Goal: Find specific page/section: Find specific page/section

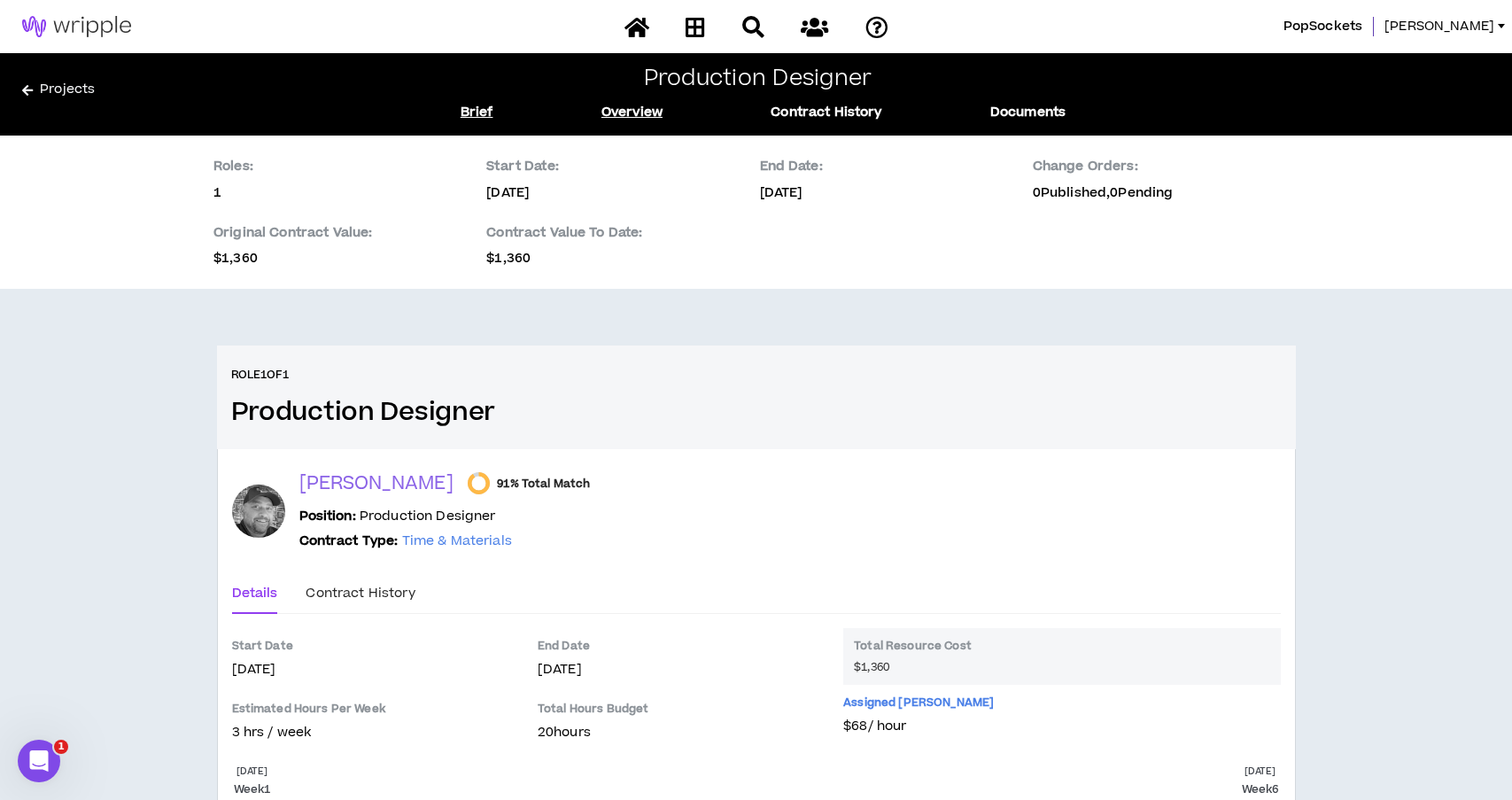
click at [487, 105] on link "Brief" at bounding box center [477, 112] width 33 height 20
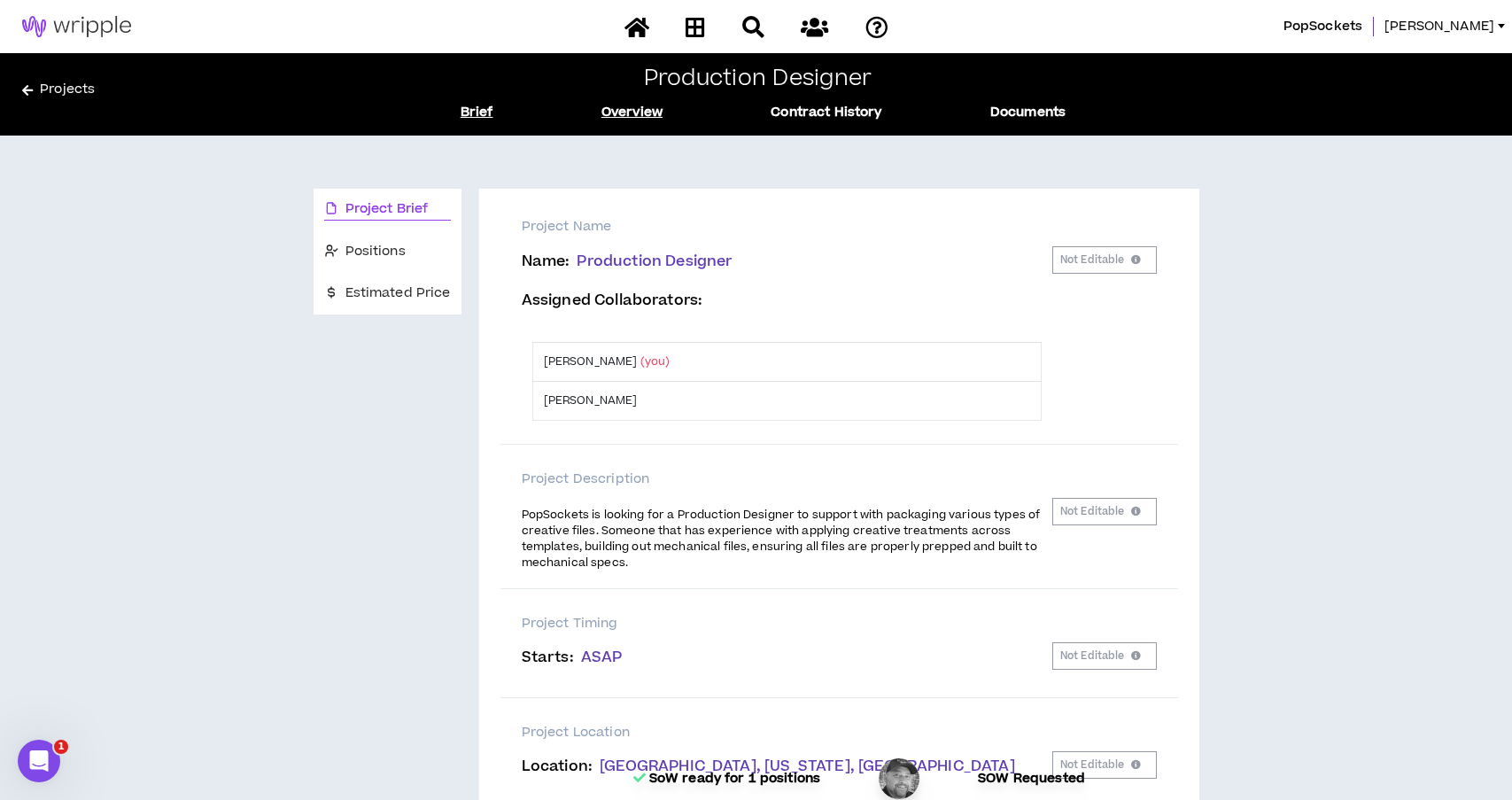
click at [623, 111] on link "Overview" at bounding box center [631, 112] width 61 height 20
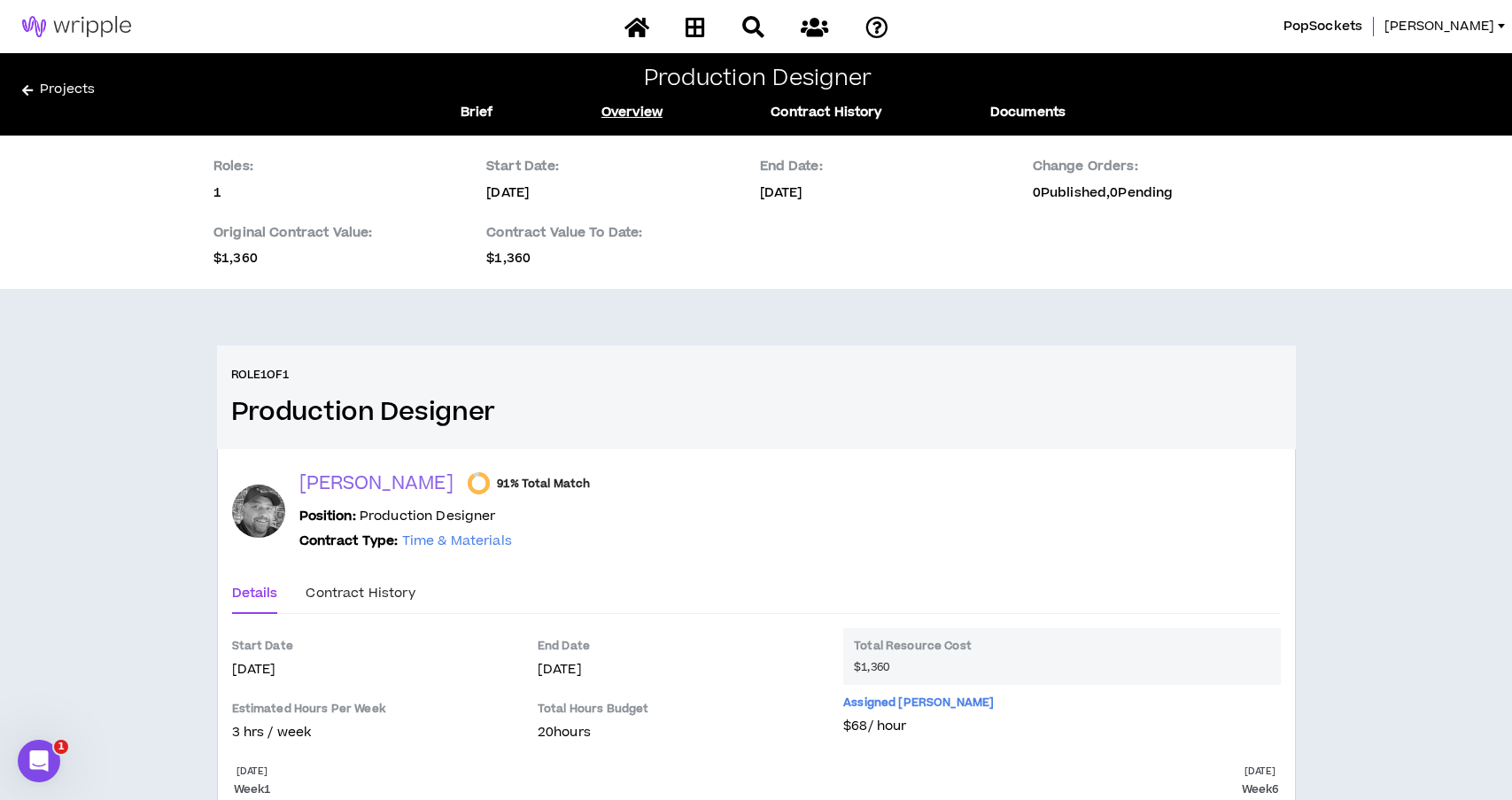
click at [66, 82] on link "Projects" at bounding box center [218, 94] width 391 height 28
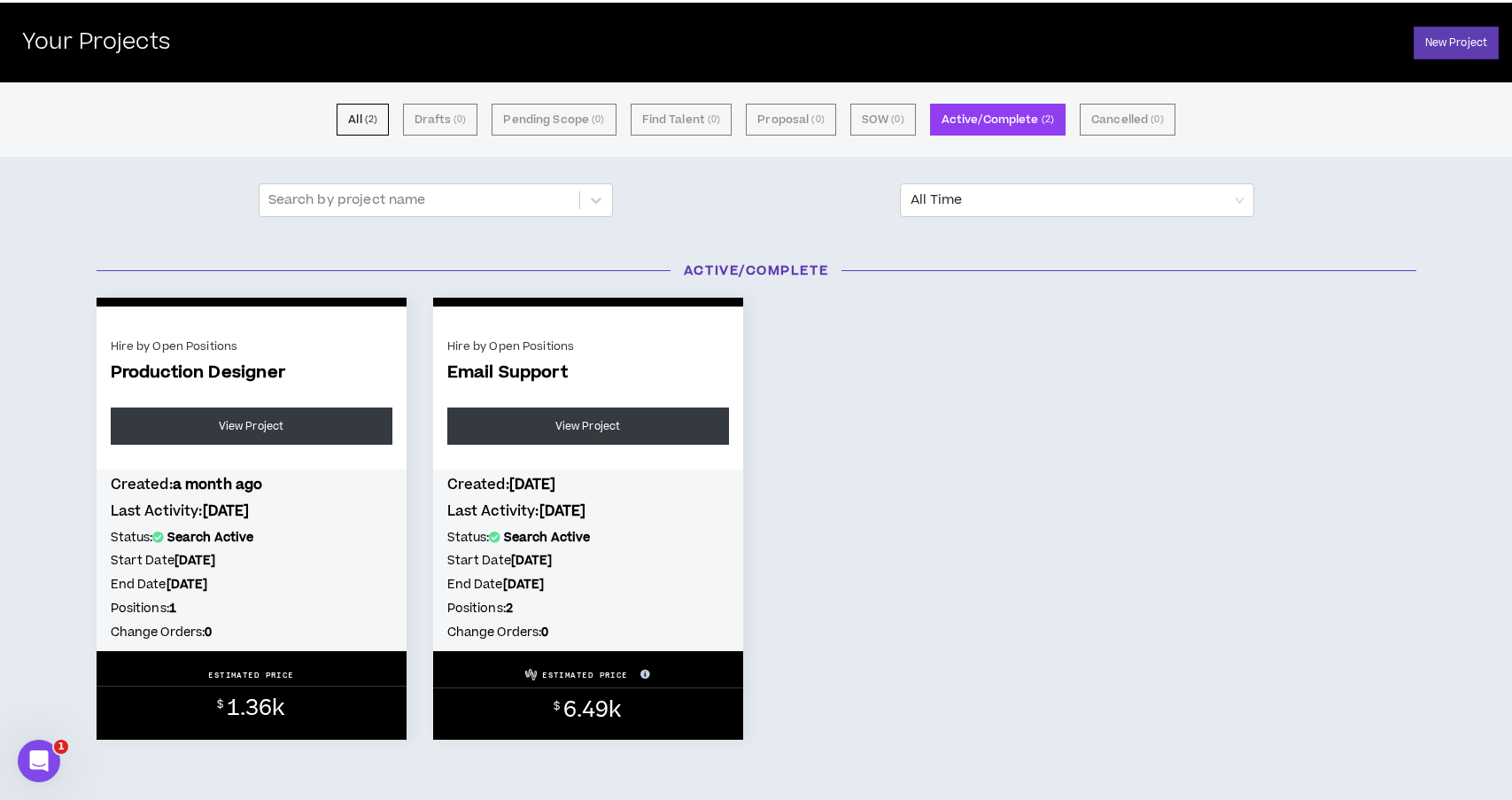
scroll to position [58, 0]
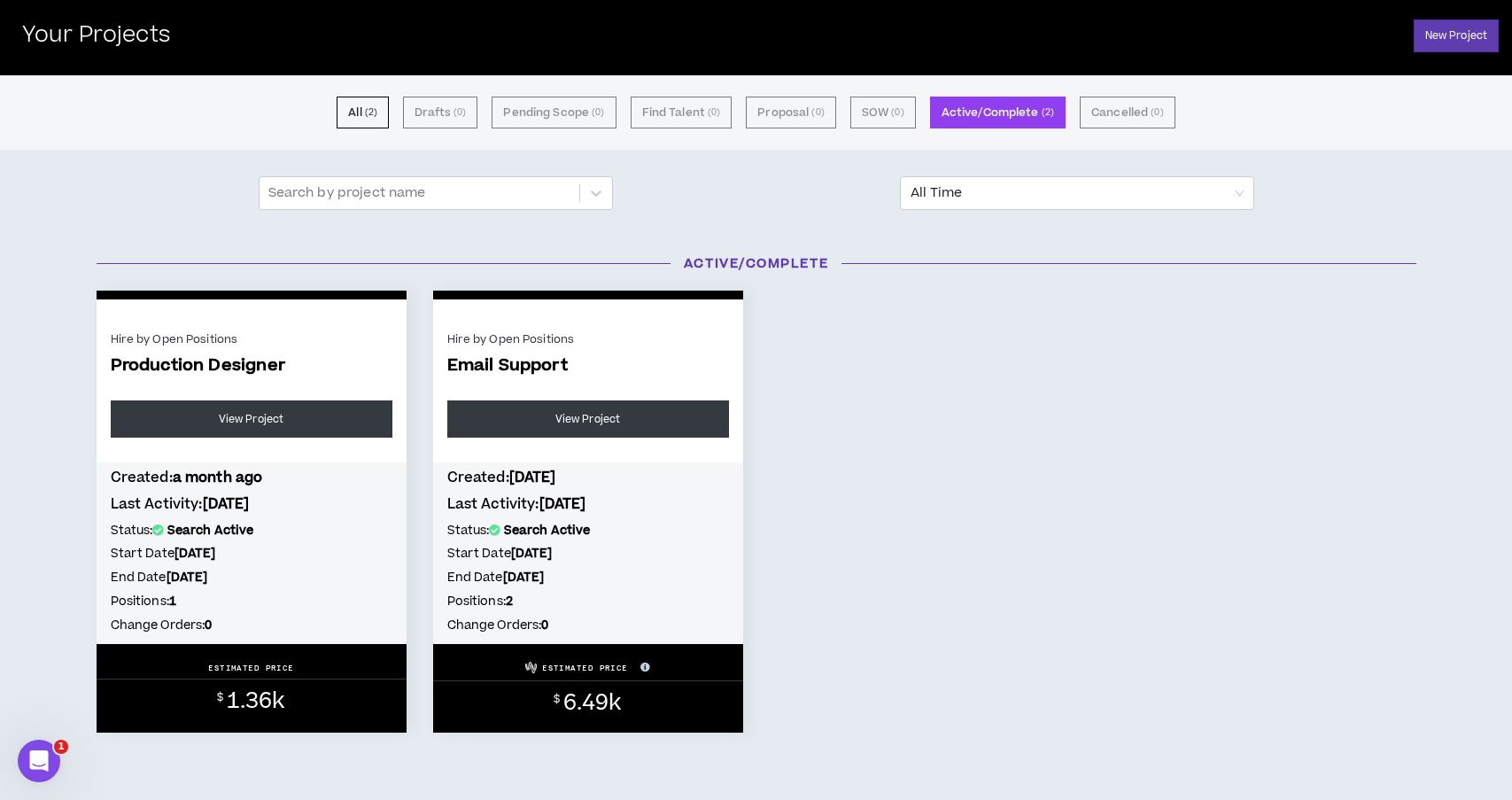
click at [589, 705] on span "6.49k" at bounding box center [593, 703] width 58 height 31
click at [598, 418] on link "View Project" at bounding box center [588, 420] width 282 height 37
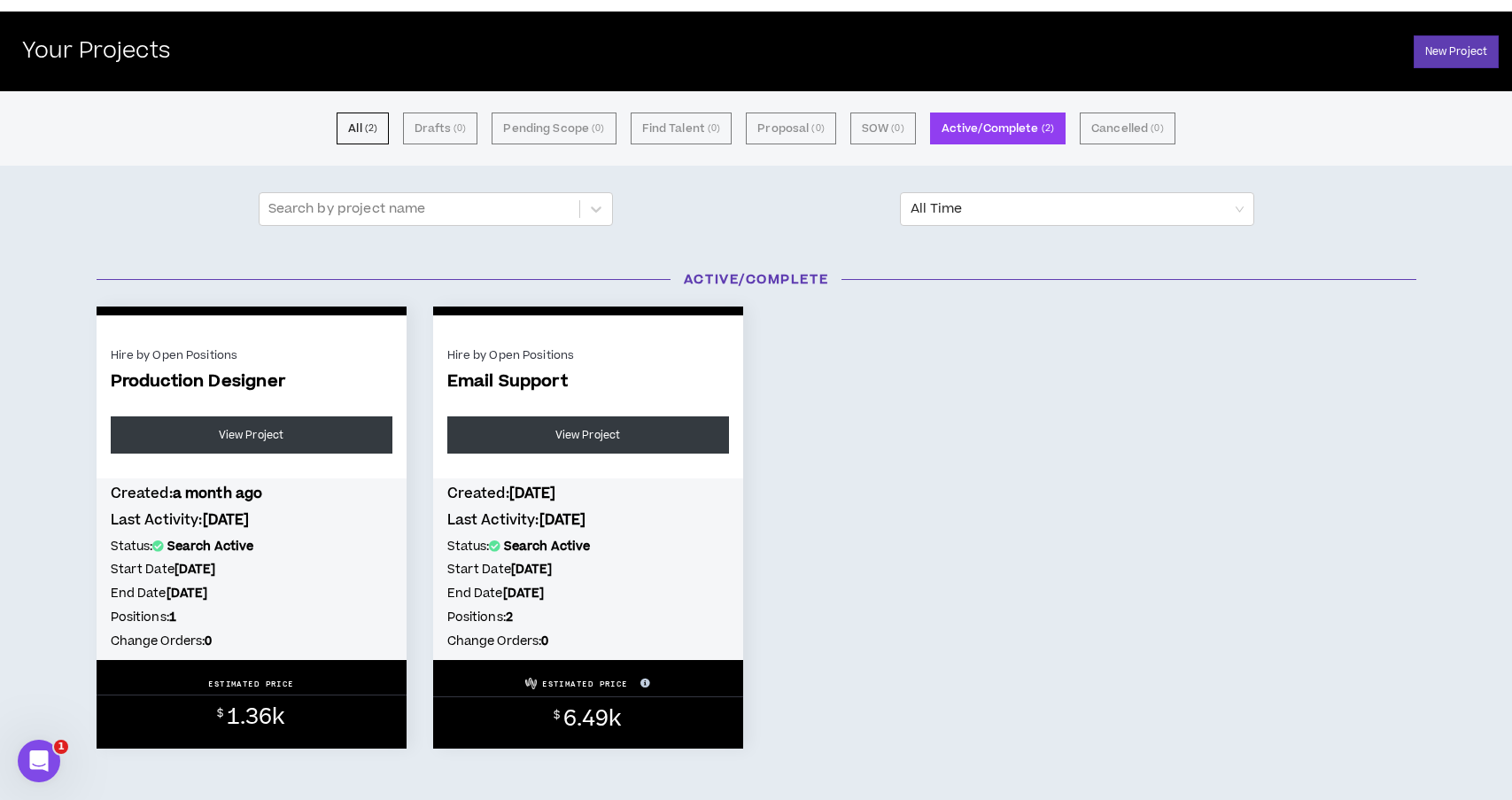
scroll to position [45, 0]
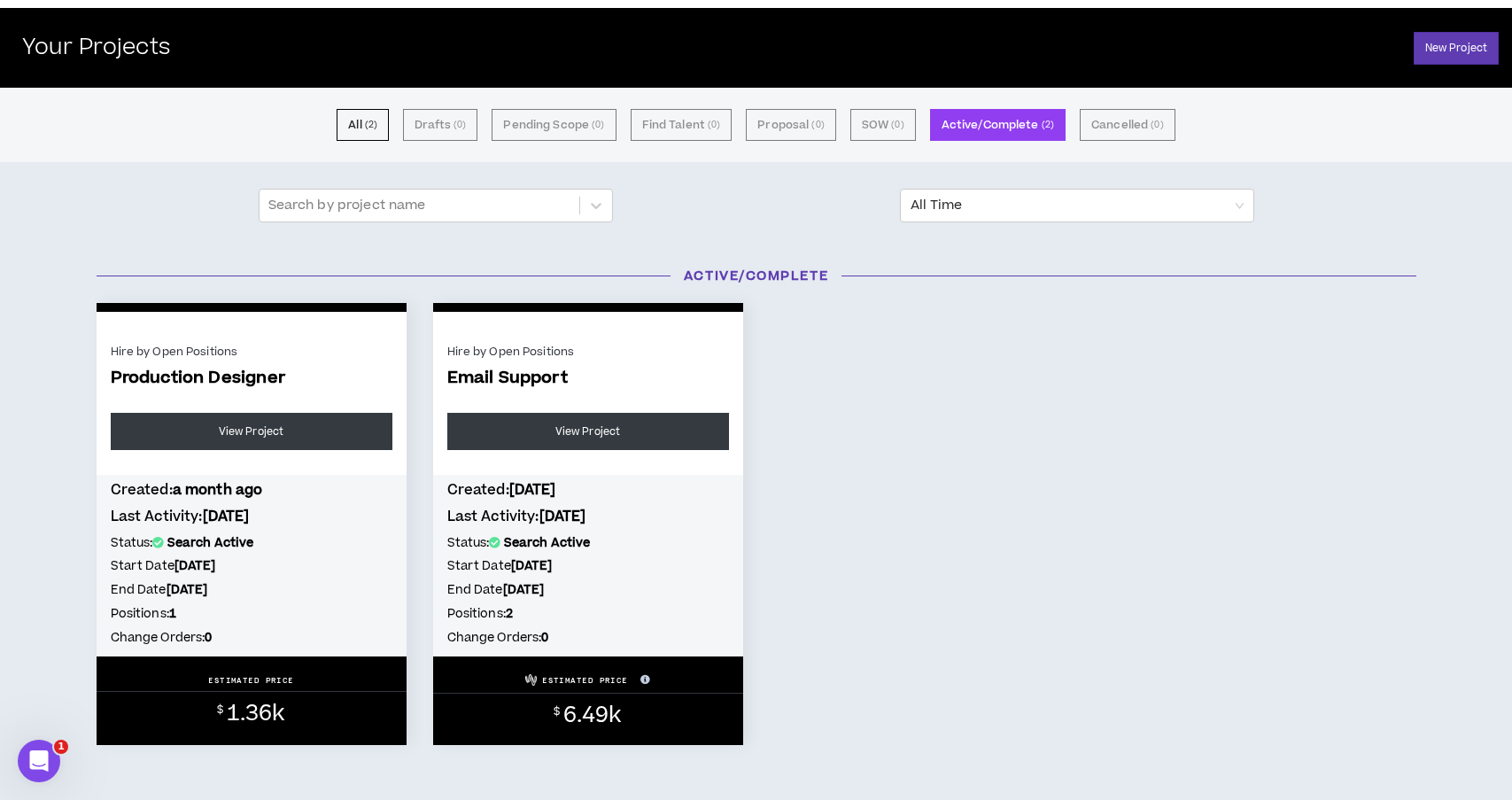
click at [610, 562] on h5 "Start Date [DATE]" at bounding box center [588, 566] width 282 height 20
click at [264, 440] on link "View Project" at bounding box center [251, 432] width 282 height 37
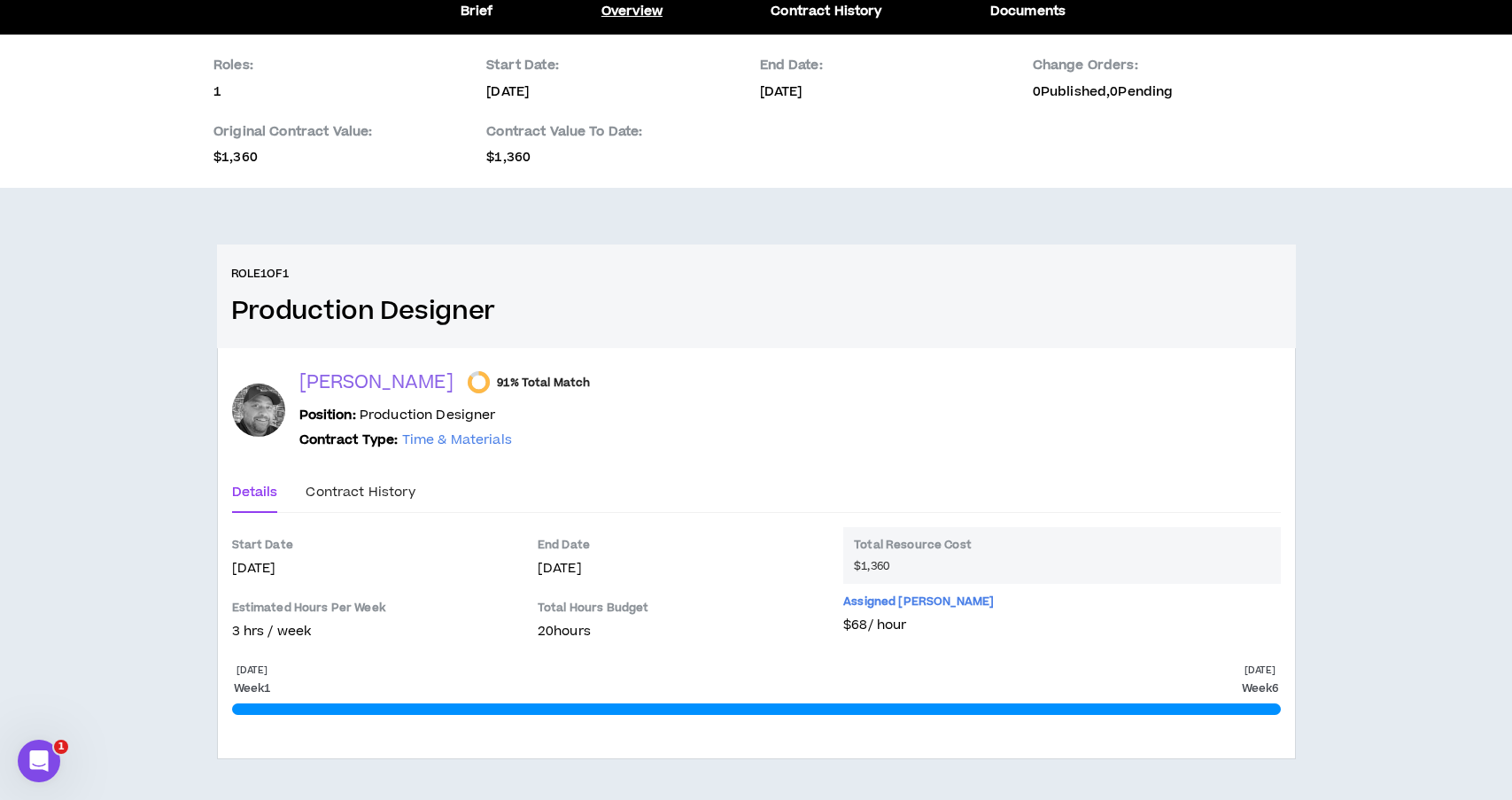
scroll to position [100, 0]
drag, startPoint x: 232, startPoint y: 632, endPoint x: 322, endPoint y: 633, distance: 90.0
click at [322, 633] on p "3 hrs / week" at bounding box center [376, 632] width 288 height 20
drag, startPoint x: 520, startPoint y: 632, endPoint x: 578, endPoint y: 631, distance: 58.0
click at [579, 631] on div "Start Date [DATE] Estimated Hours Per Week 3 hrs / week End Date [DATE] Total H…" at bounding box center [756, 591] width 1049 height 126
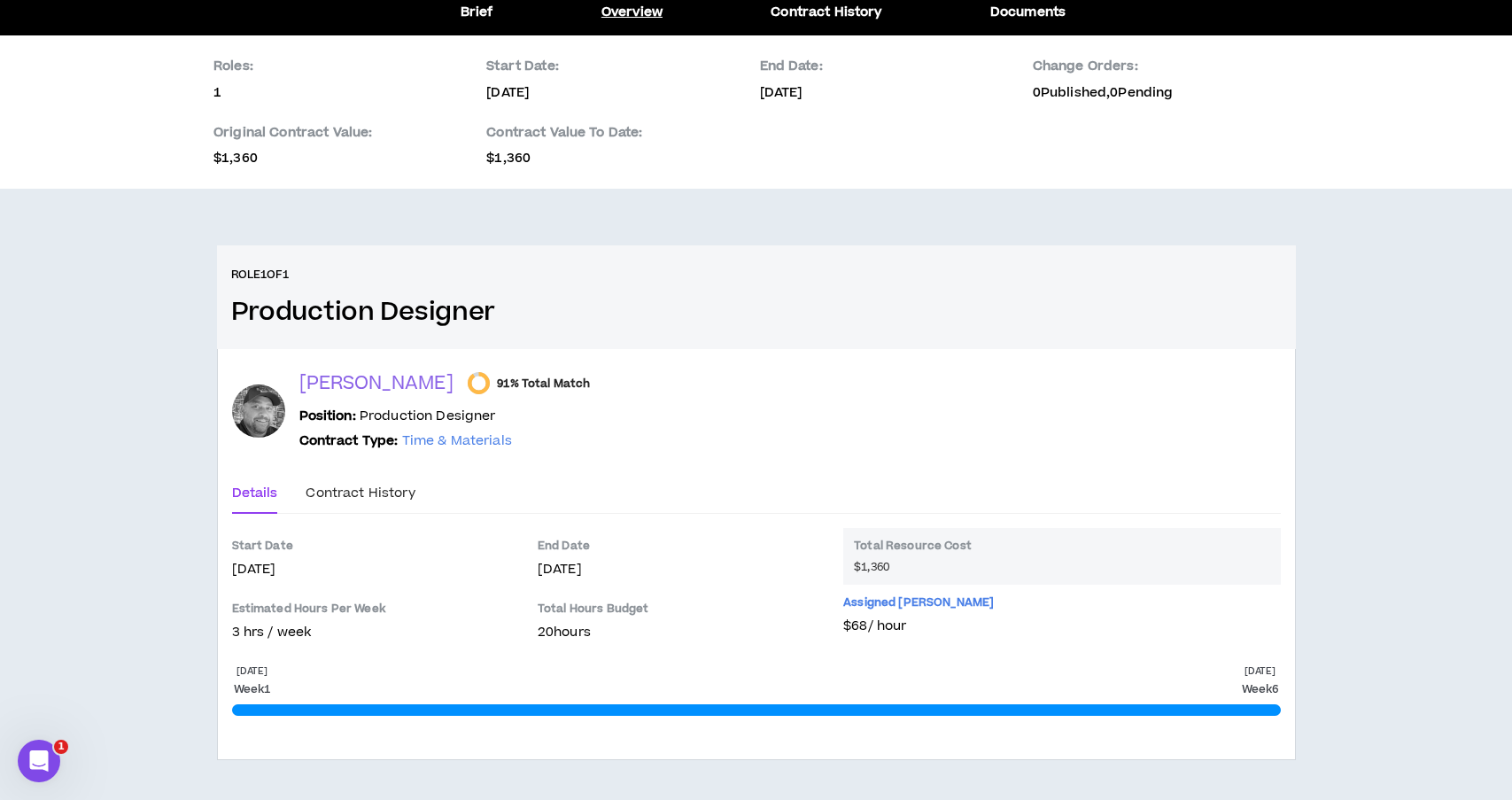
click at [609, 638] on p "20 hours" at bounding box center [682, 632] width 288 height 20
drag, startPoint x: 607, startPoint y: 638, endPoint x: 307, endPoint y: 569, distance: 307.8
click at [307, 569] on div "Start Date [DATE] Estimated Hours Per Week 3 hrs / week End Date [DATE] Total H…" at bounding box center [756, 591] width 1049 height 126
click at [394, 569] on p "[DATE]" at bounding box center [376, 570] width 288 height 20
drag, startPoint x: 584, startPoint y: 636, endPoint x: 206, endPoint y: 622, distance: 378.3
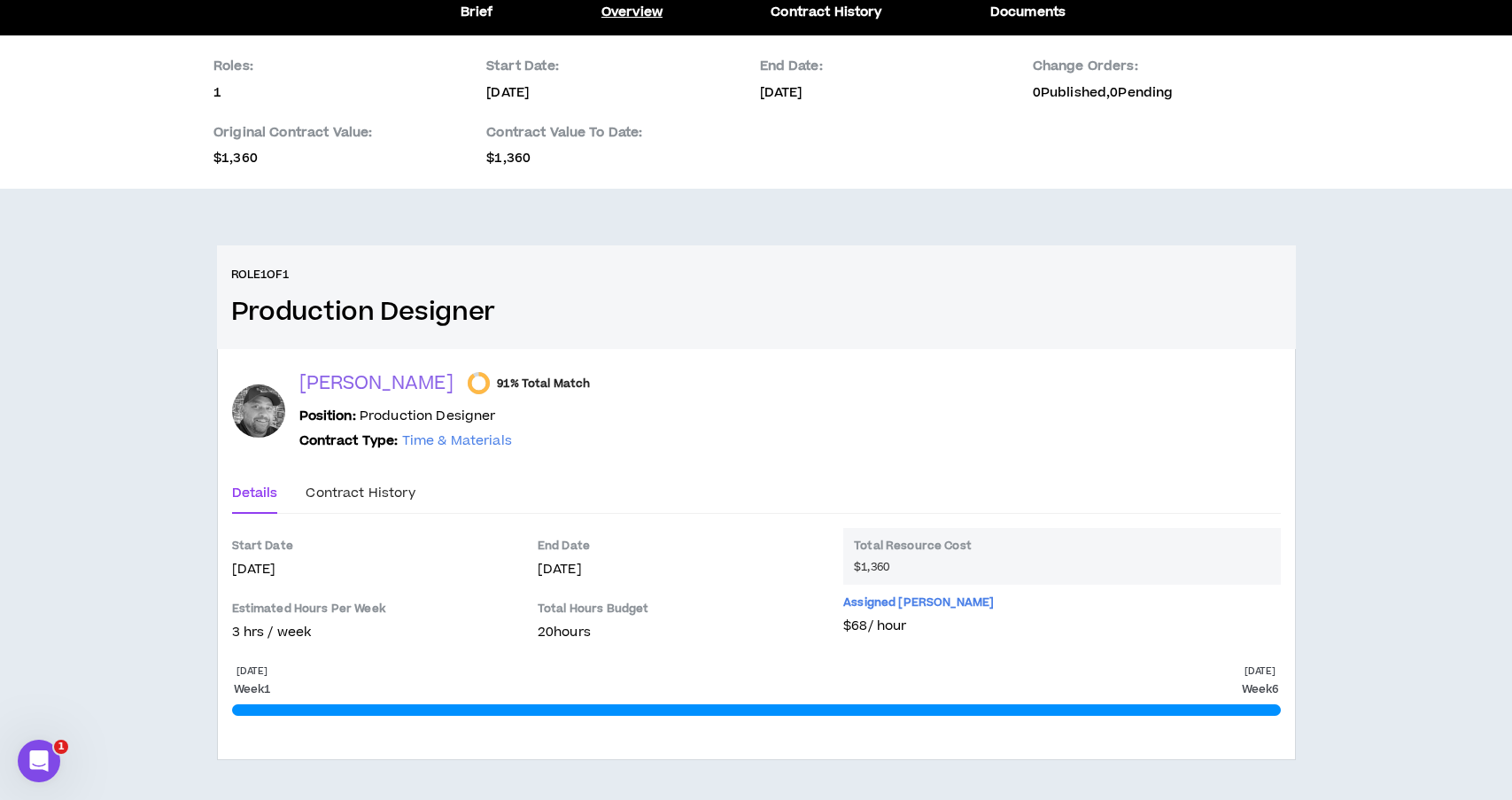
click at [206, 622] on div "Role 1 of 1 Production Designer [PERSON_NAME] 91% Total Match Position: Product…" at bounding box center [756, 524] width 1108 height 557
click at [234, 624] on p "3 hrs / week" at bounding box center [376, 632] width 288 height 20
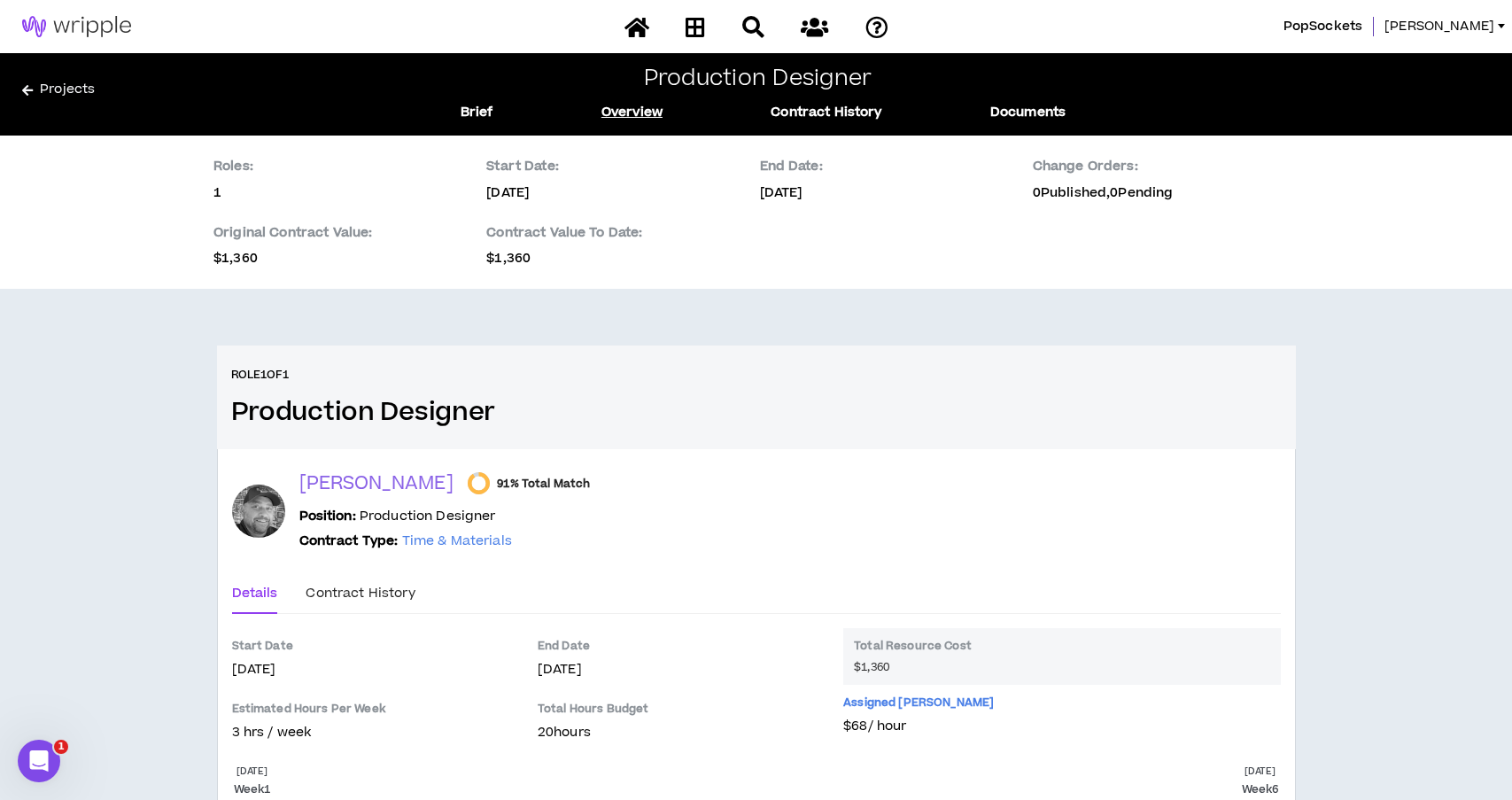
scroll to position [0, 0]
